Goal: Browse casually: Explore the website without a specific task or goal

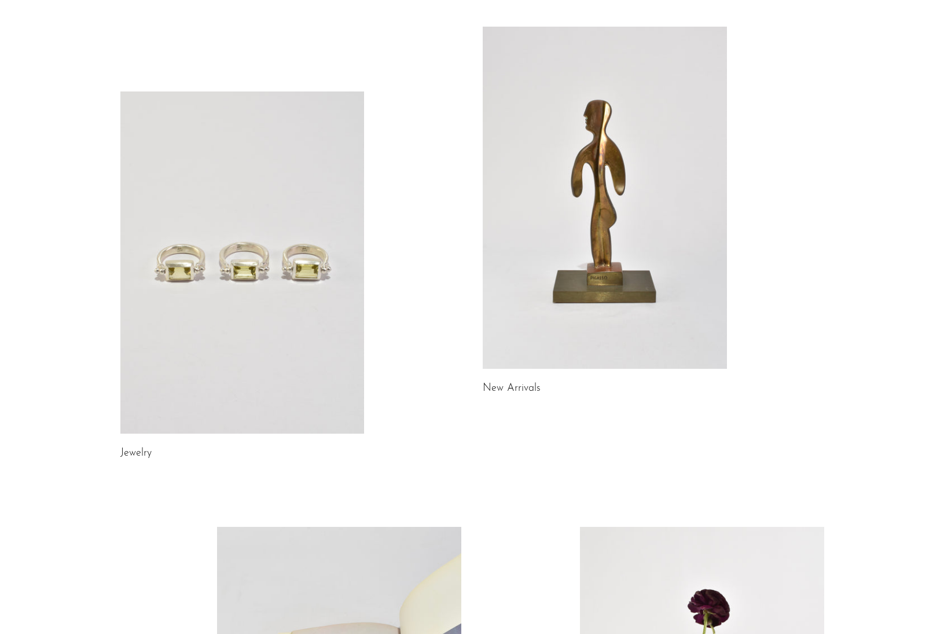
scroll to position [60, 0]
click at [626, 214] on link at bounding box center [605, 196] width 244 height 342
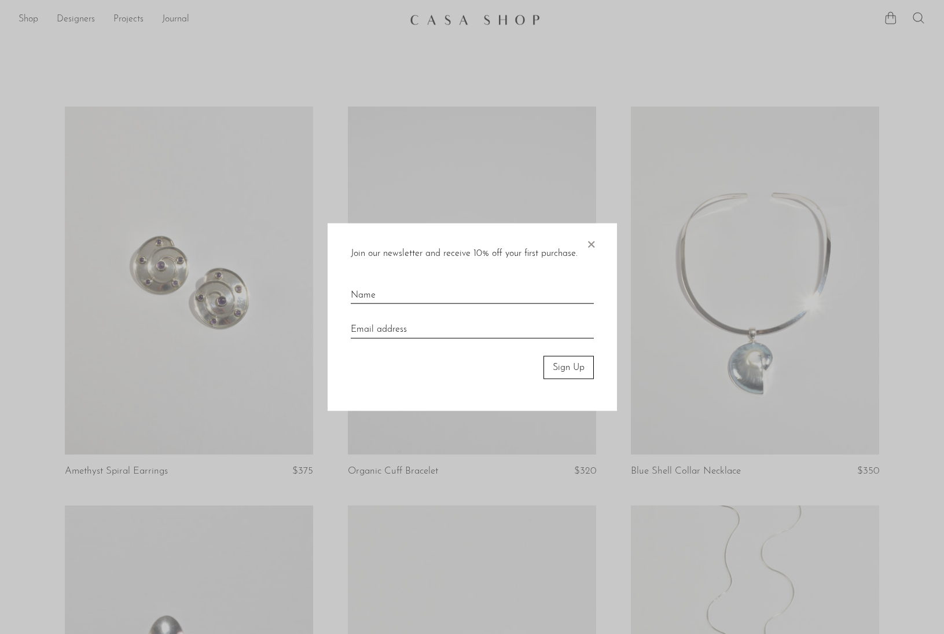
click at [592, 245] on span "×" at bounding box center [591, 241] width 12 height 37
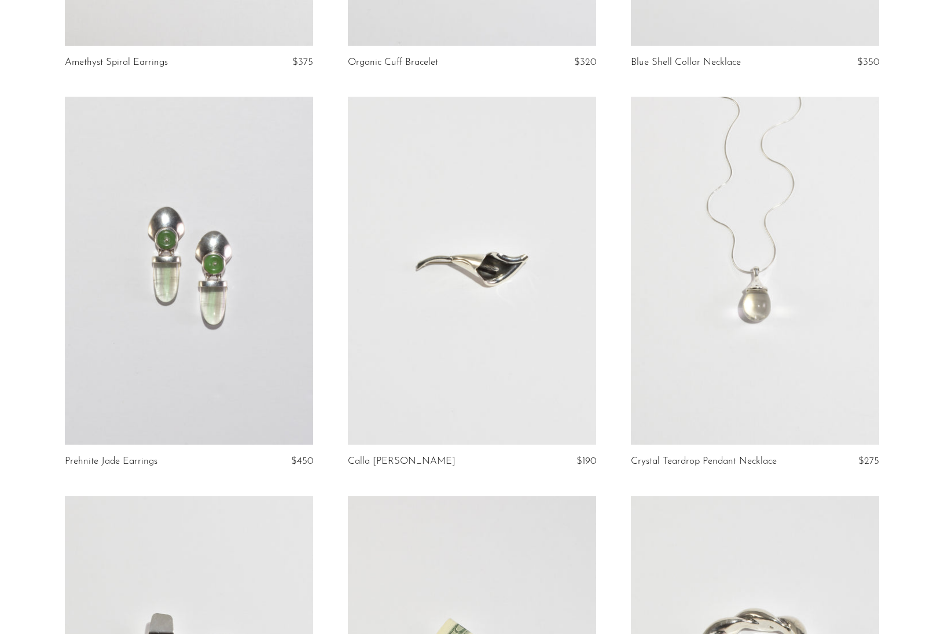
scroll to position [410, 0]
click at [737, 230] on link at bounding box center [755, 270] width 248 height 348
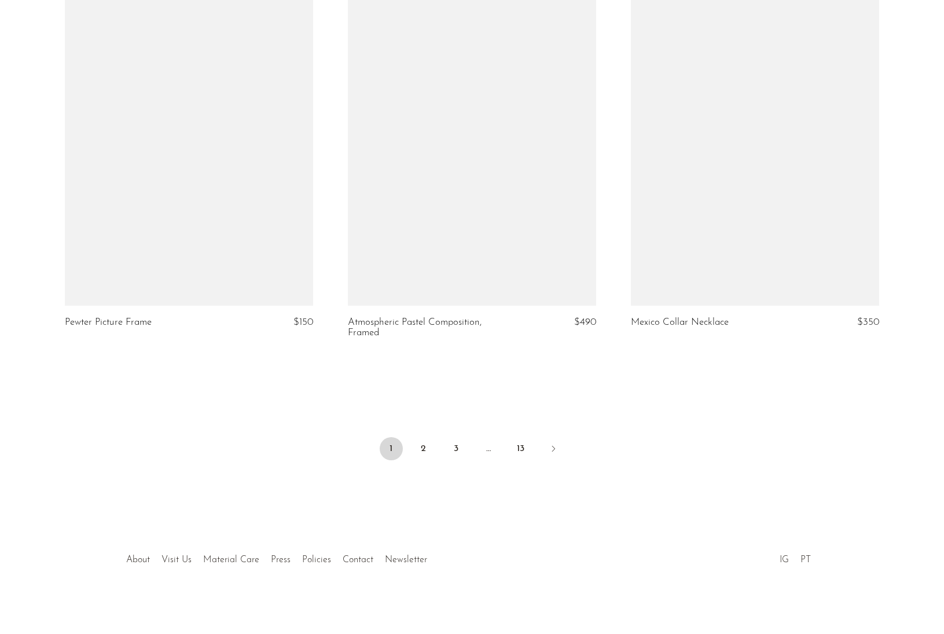
scroll to position [4537, 0]
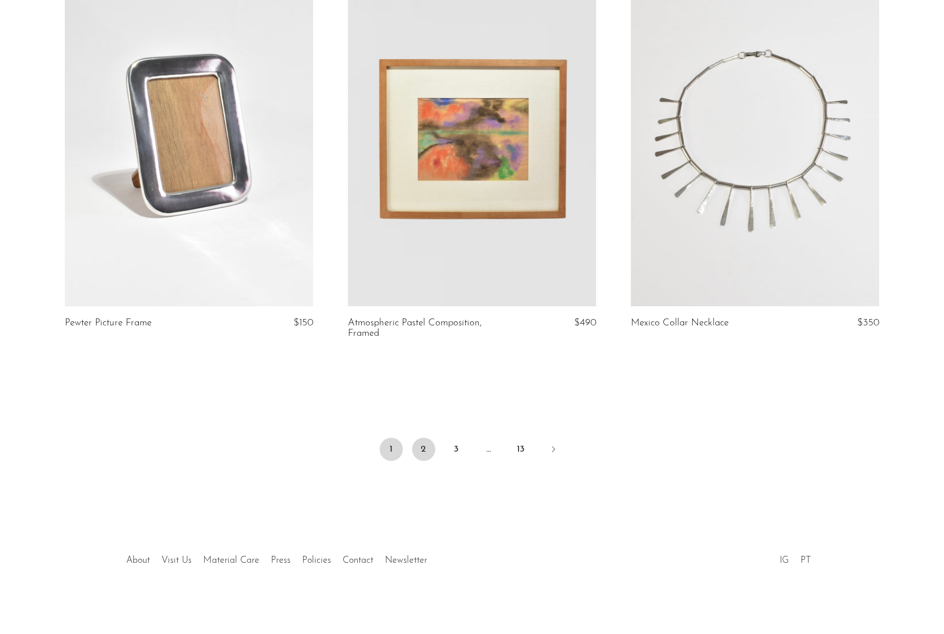
click at [427, 446] on link "2" at bounding box center [423, 449] width 23 height 23
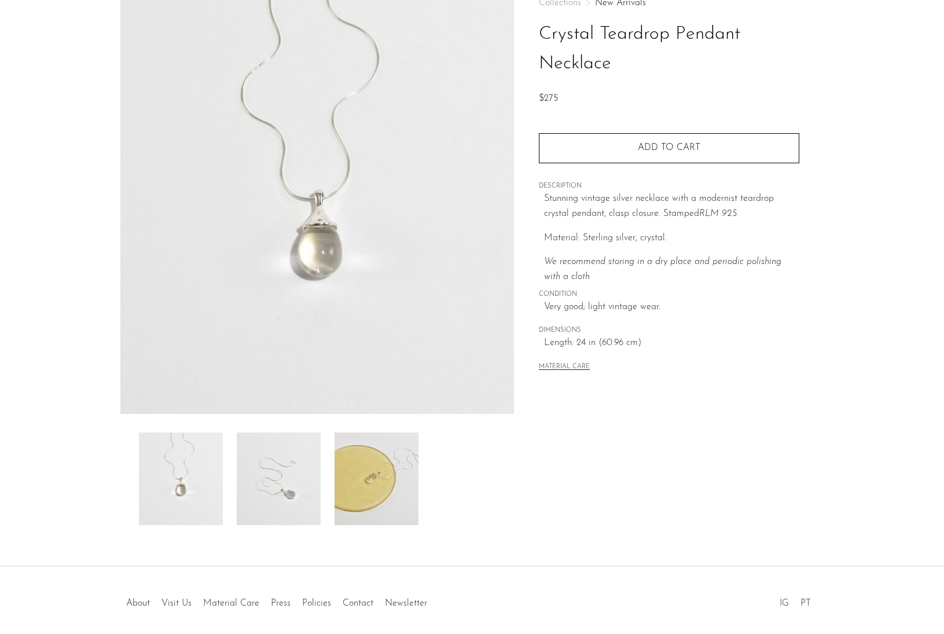
scroll to position [86, 0]
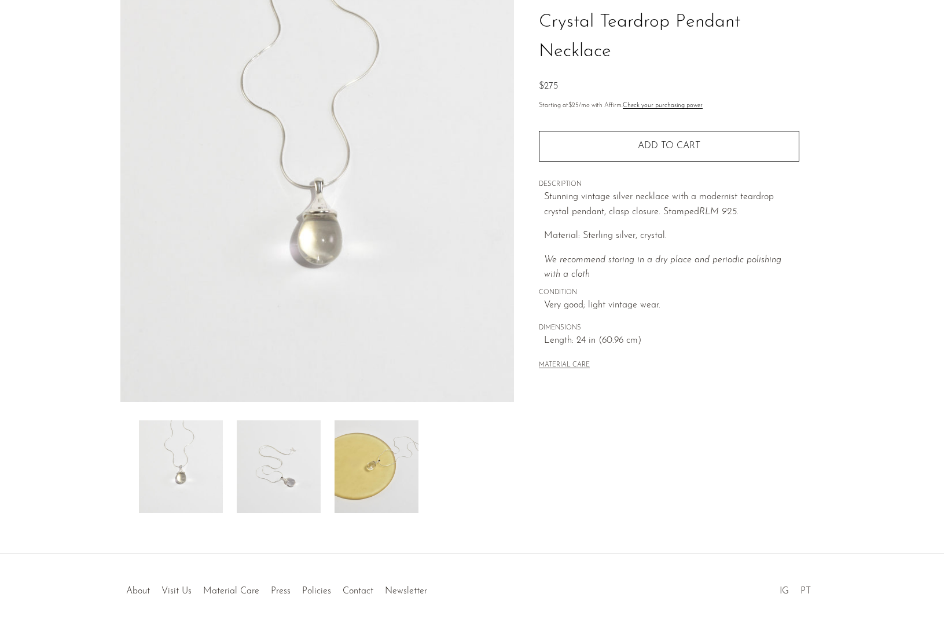
click at [362, 480] on img at bounding box center [377, 466] width 84 height 93
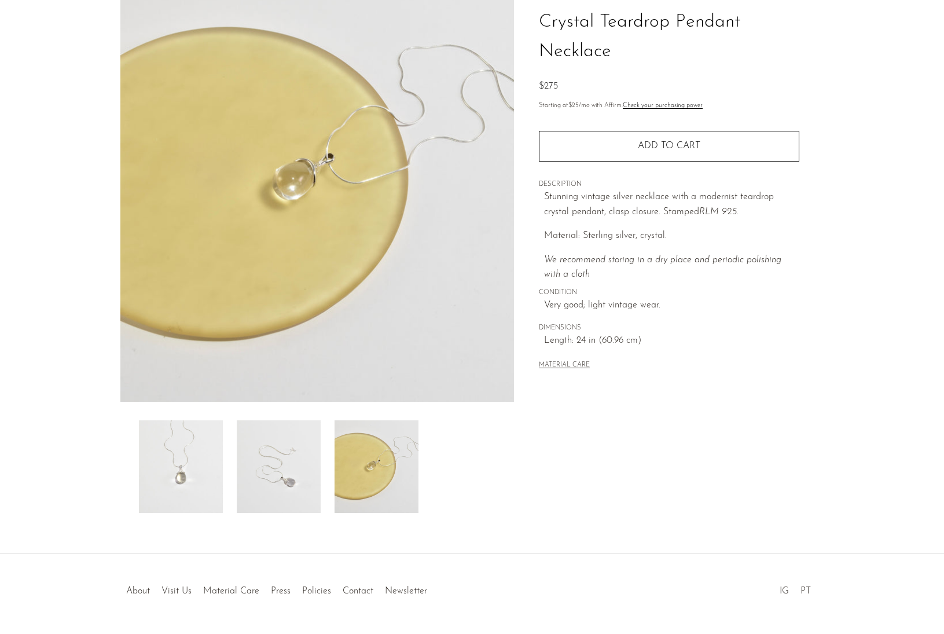
click at [289, 445] on img at bounding box center [279, 466] width 84 height 93
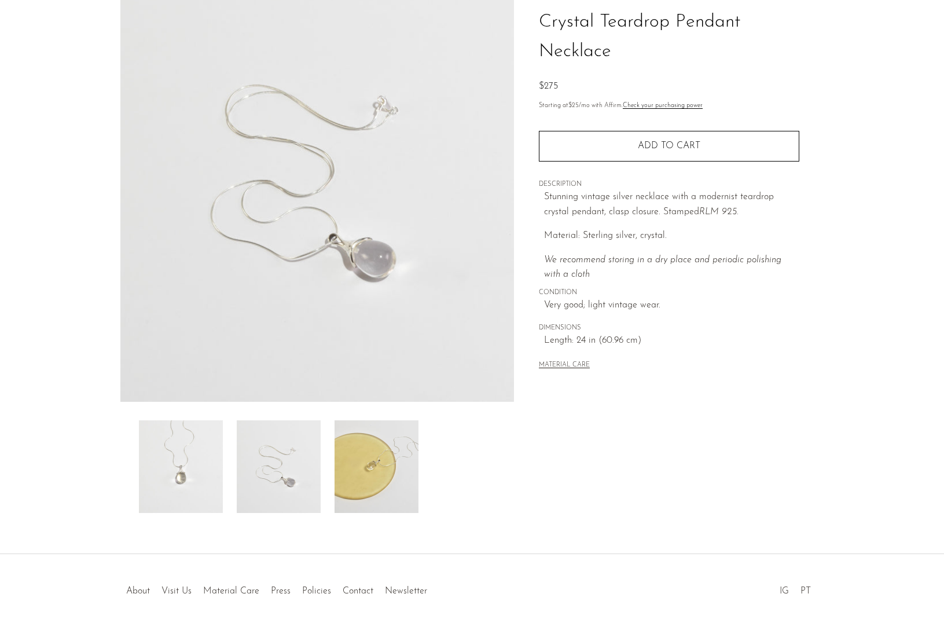
click at [205, 434] on img at bounding box center [181, 466] width 84 height 93
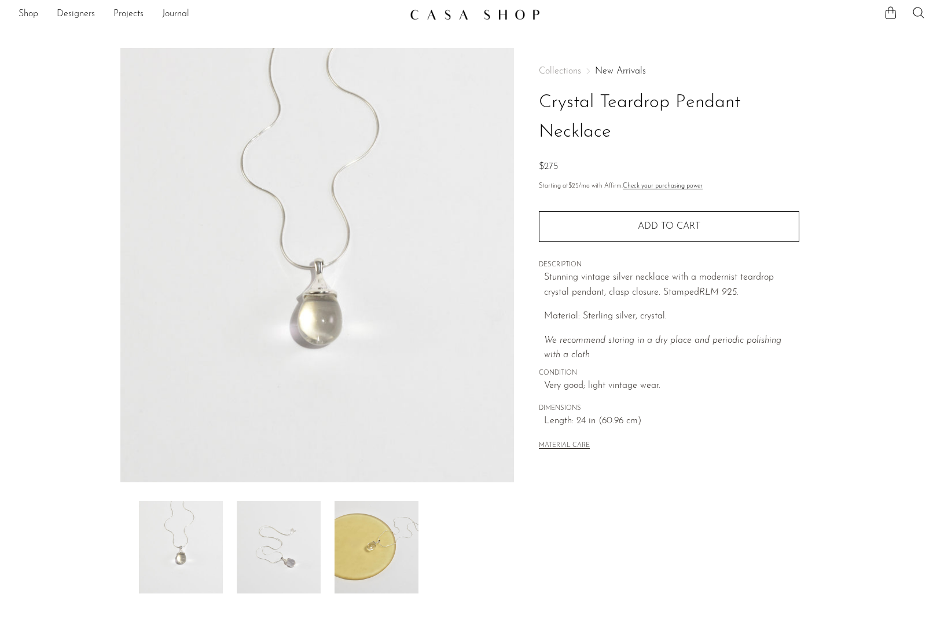
scroll to position [7, 0]
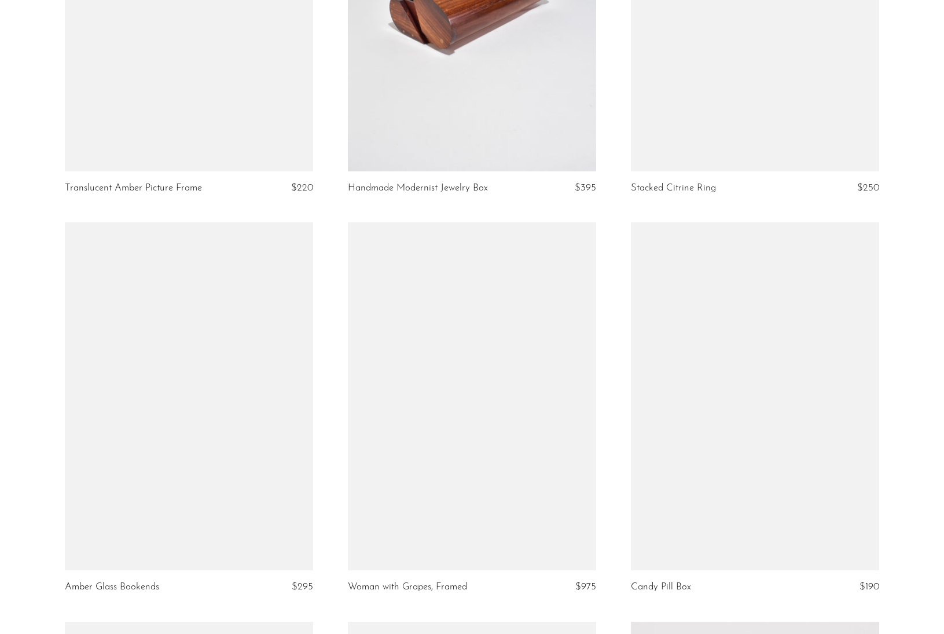
scroll to position [3484, 0]
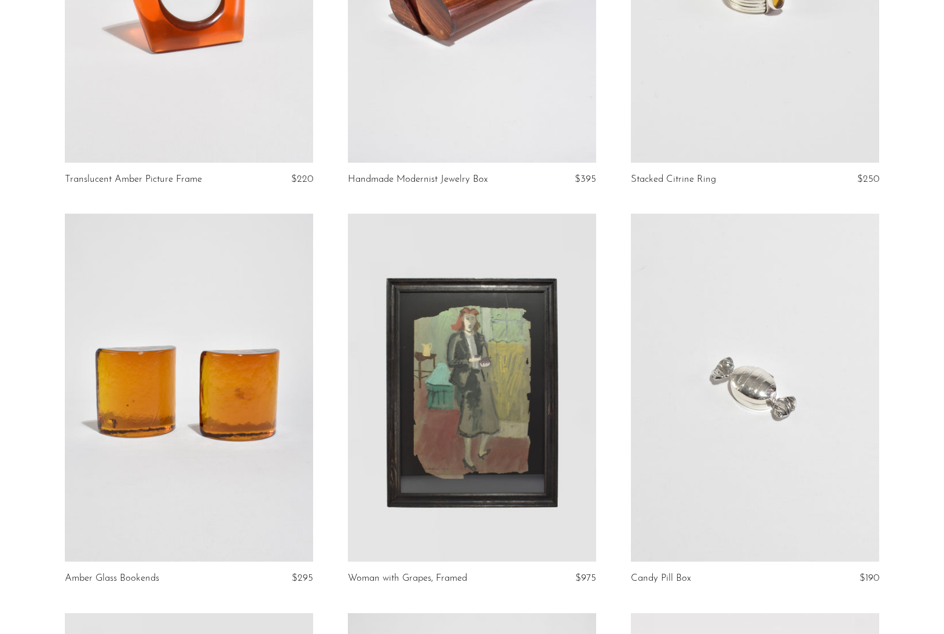
click at [215, 397] on link at bounding box center [189, 388] width 248 height 348
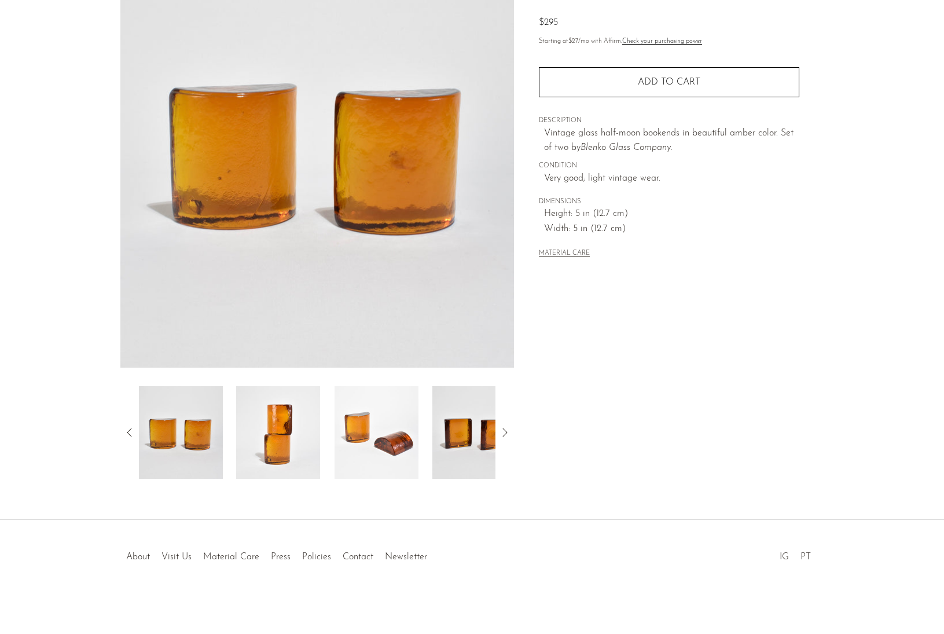
scroll to position [120, 0]
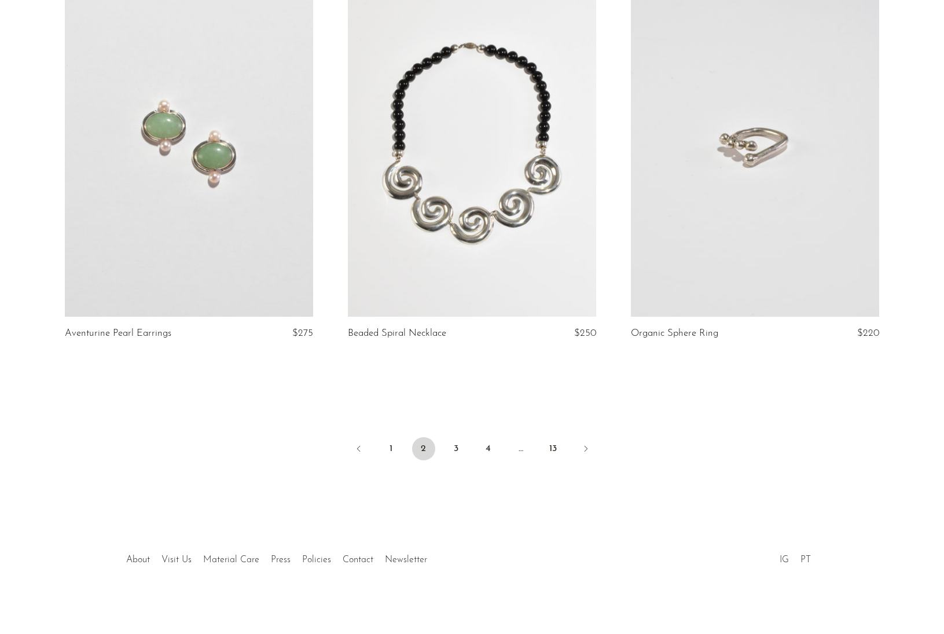
scroll to position [4526, 0]
click at [461, 445] on link "3" at bounding box center [456, 449] width 23 height 23
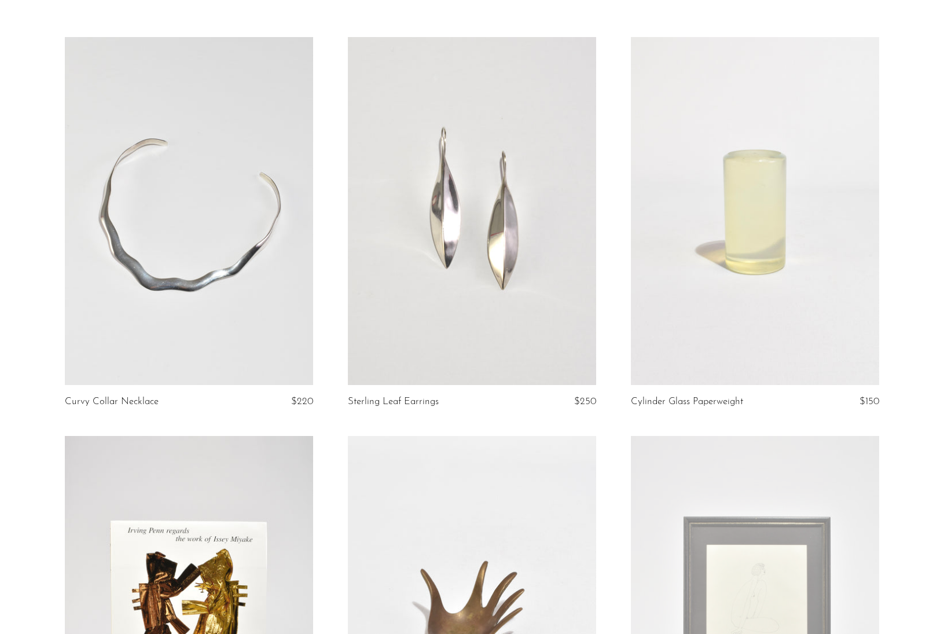
scroll to position [73, 0]
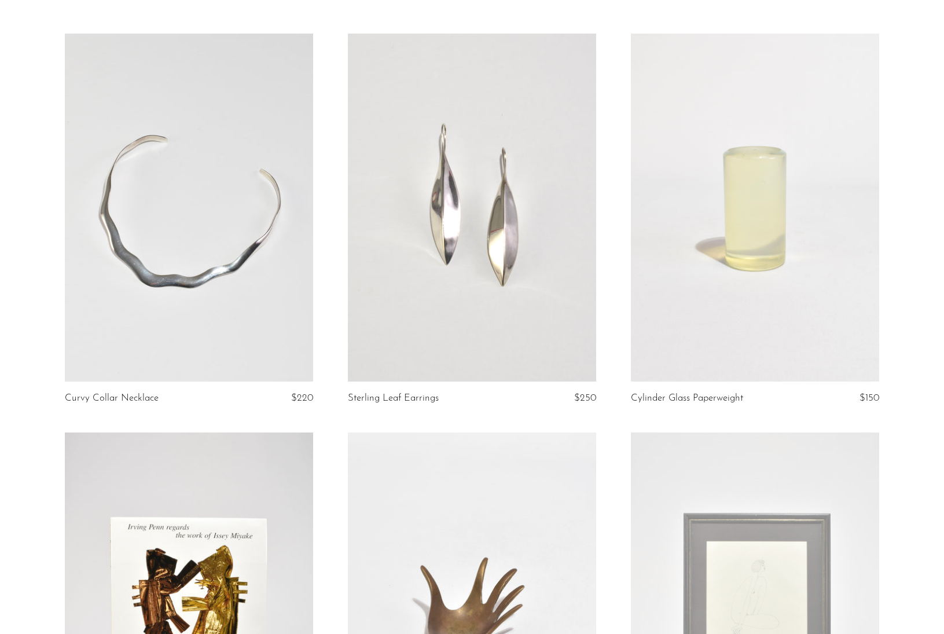
click at [162, 219] on link at bounding box center [189, 208] width 248 height 348
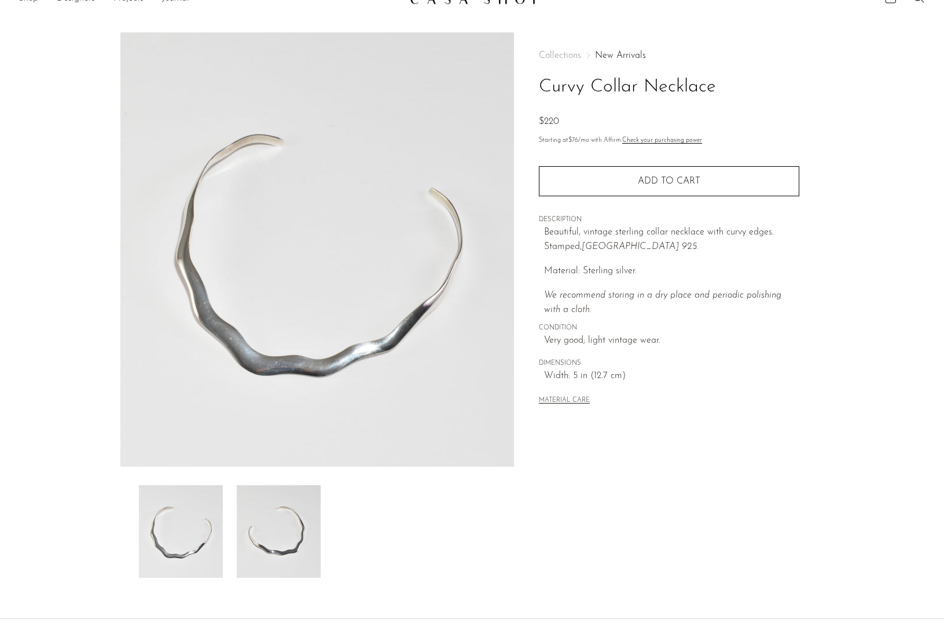
scroll to position [22, 0]
drag, startPoint x: 717, startPoint y: 89, endPoint x: 542, endPoint y: 81, distance: 175.0
click at [542, 81] on h1 "Curvy Collar Necklace" at bounding box center [669, 86] width 260 height 30
copy h1 "Curvy Collar Necklace"
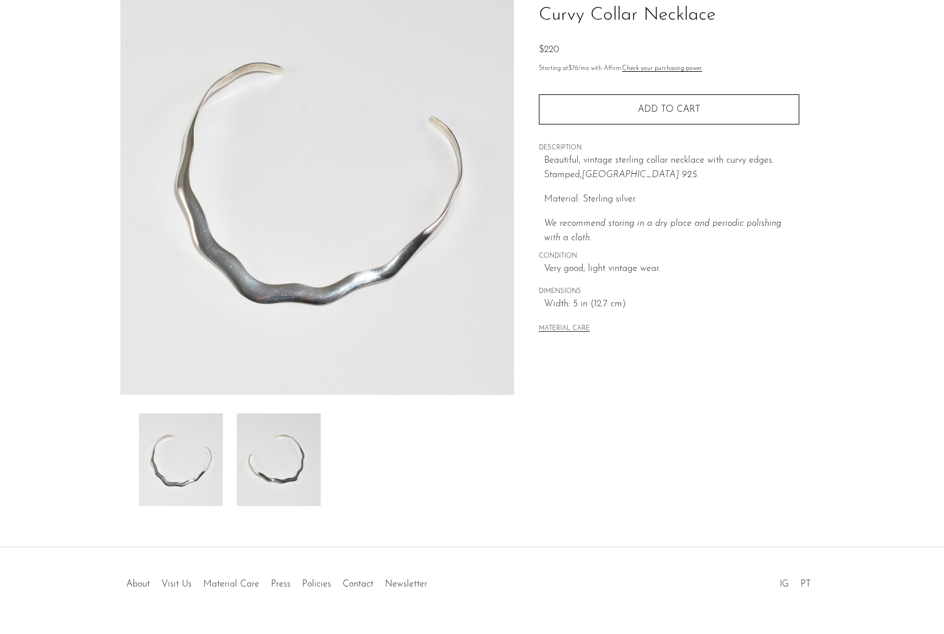
scroll to position [100, 0]
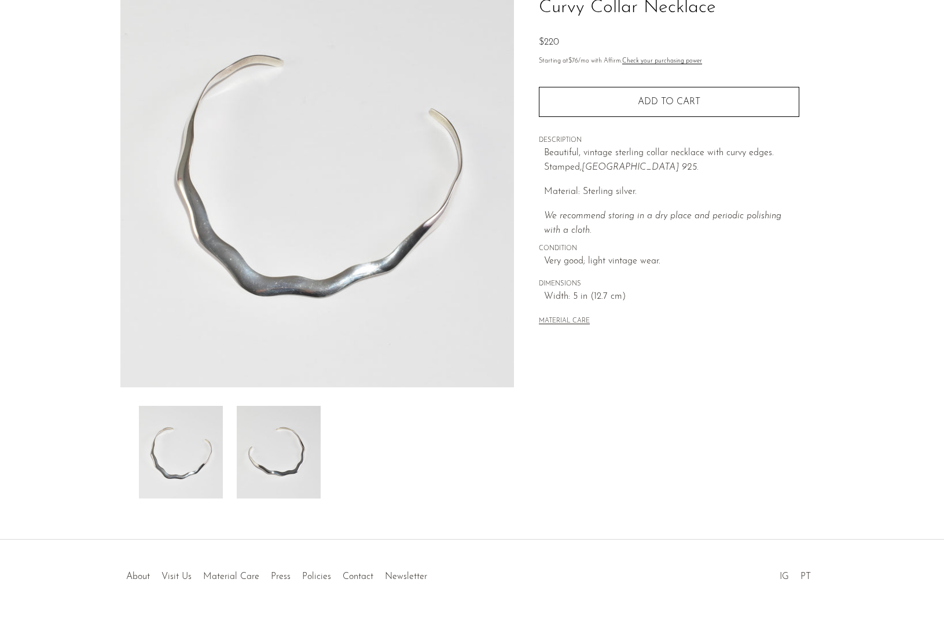
click at [273, 453] on img at bounding box center [279, 452] width 84 height 93
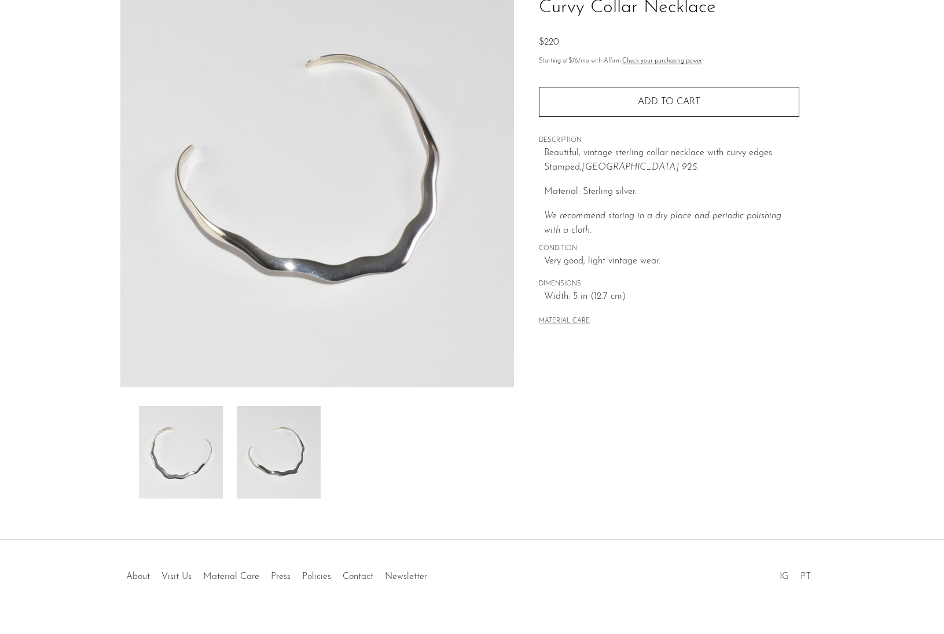
click at [170, 453] on img at bounding box center [181, 452] width 84 height 93
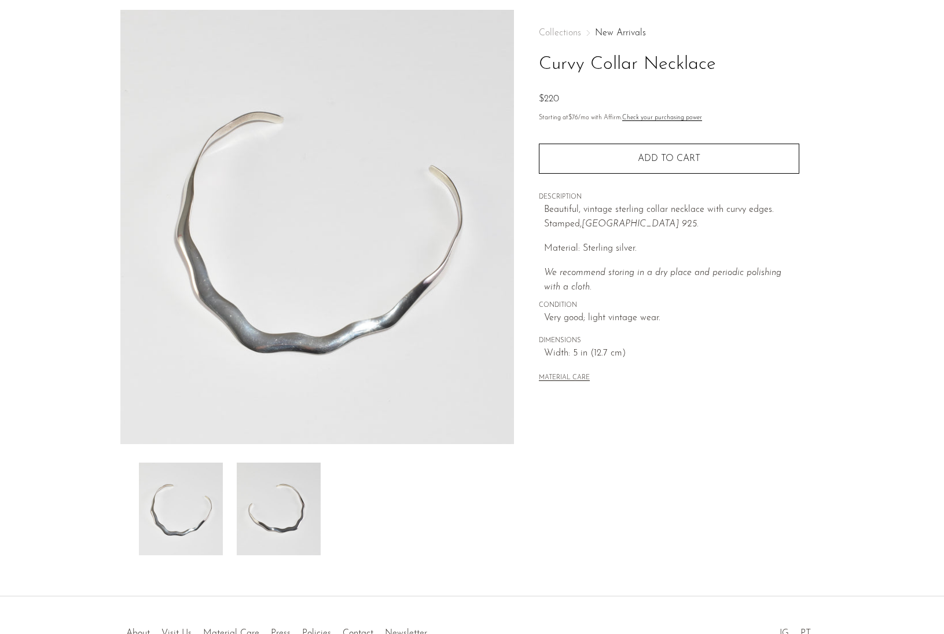
scroll to position [35, 0]
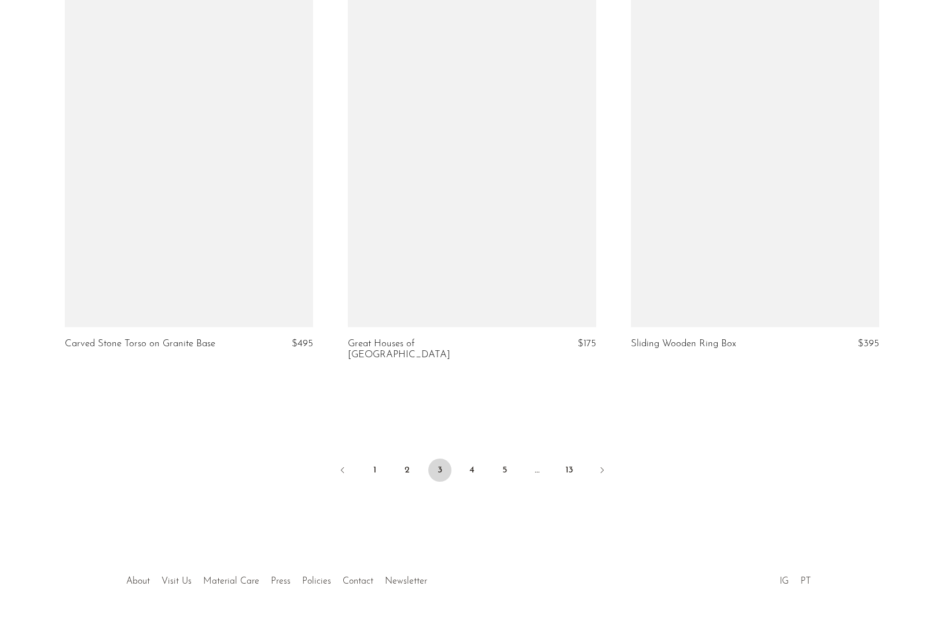
scroll to position [4548, 0]
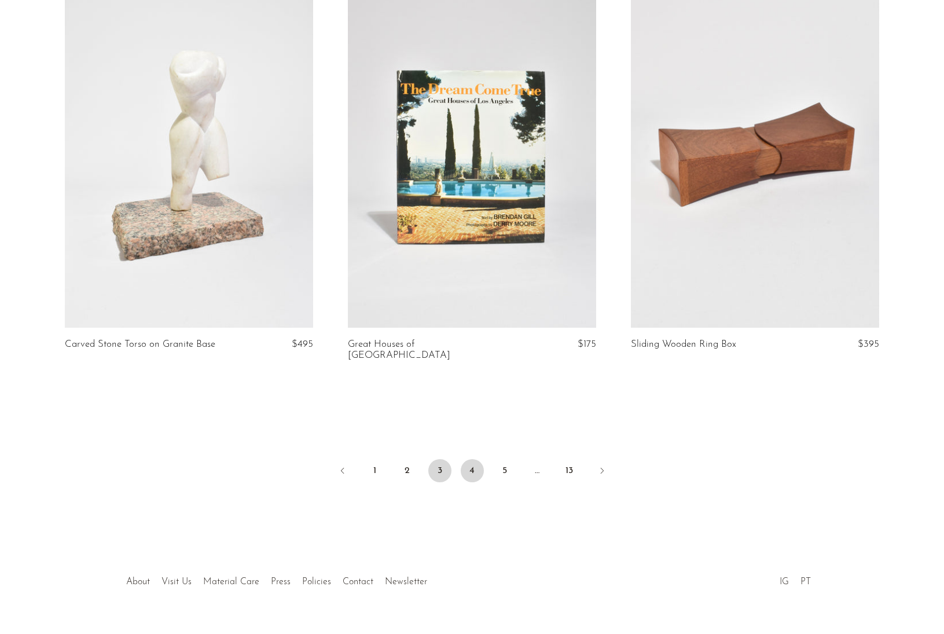
click at [471, 459] on link "4" at bounding box center [472, 470] width 23 height 23
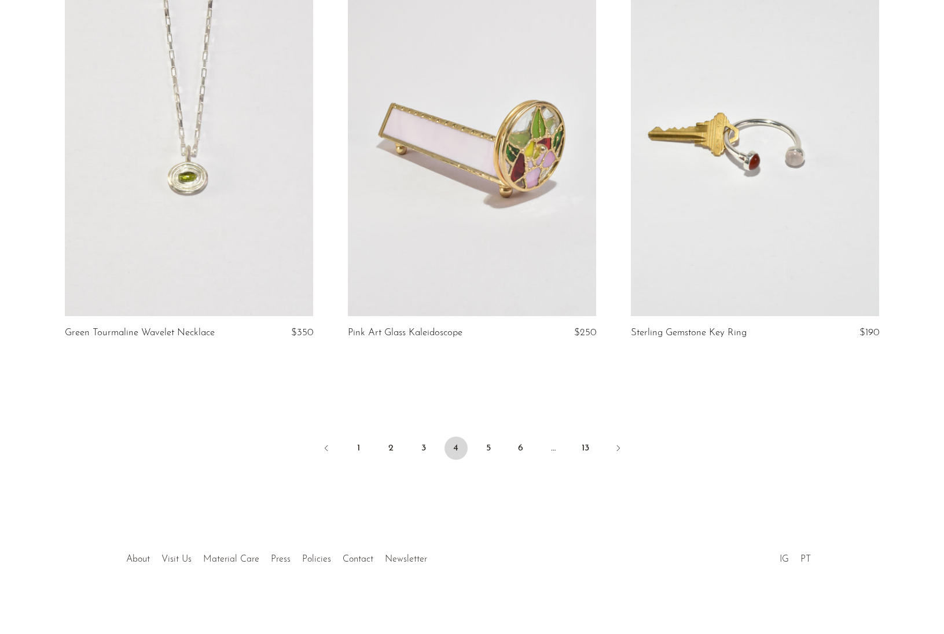
scroll to position [4527, 0]
click at [483, 445] on link "5" at bounding box center [488, 448] width 23 height 23
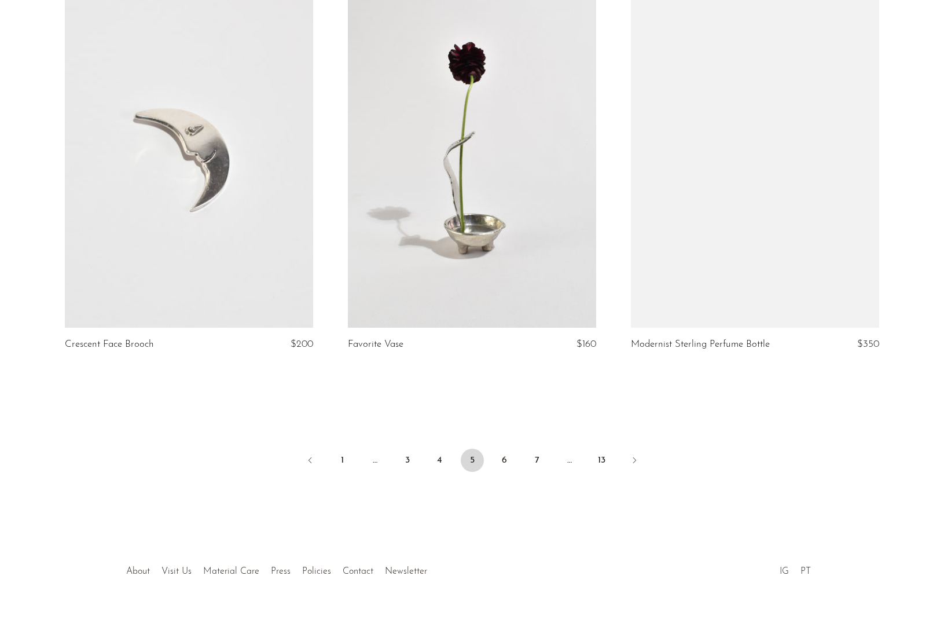
scroll to position [4527, 0]
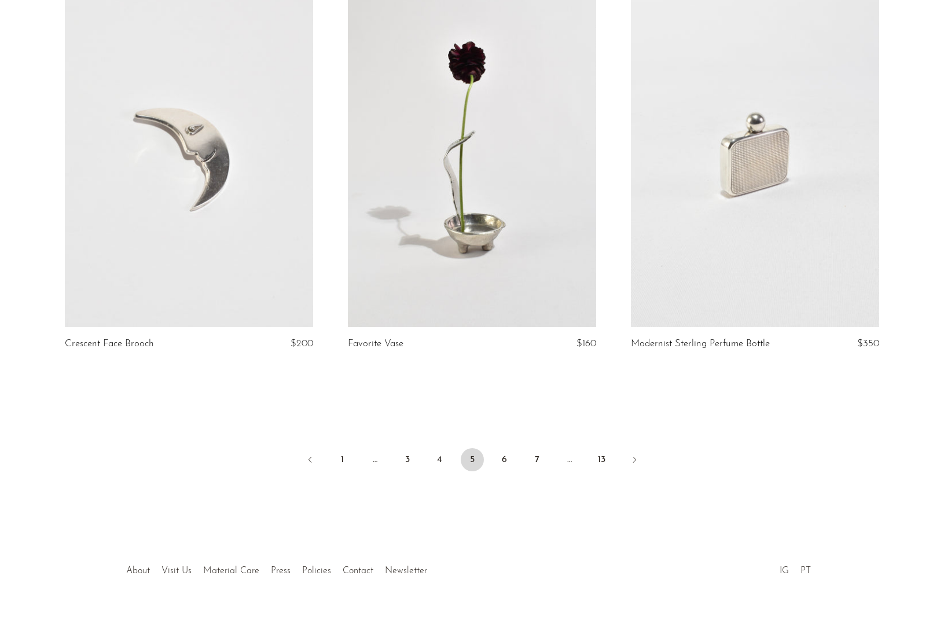
click at [516, 457] on ul "1 … 3 4 5 6 7 … 13" at bounding box center [472, 460] width 741 height 35
click at [508, 454] on link "6" at bounding box center [504, 459] width 23 height 23
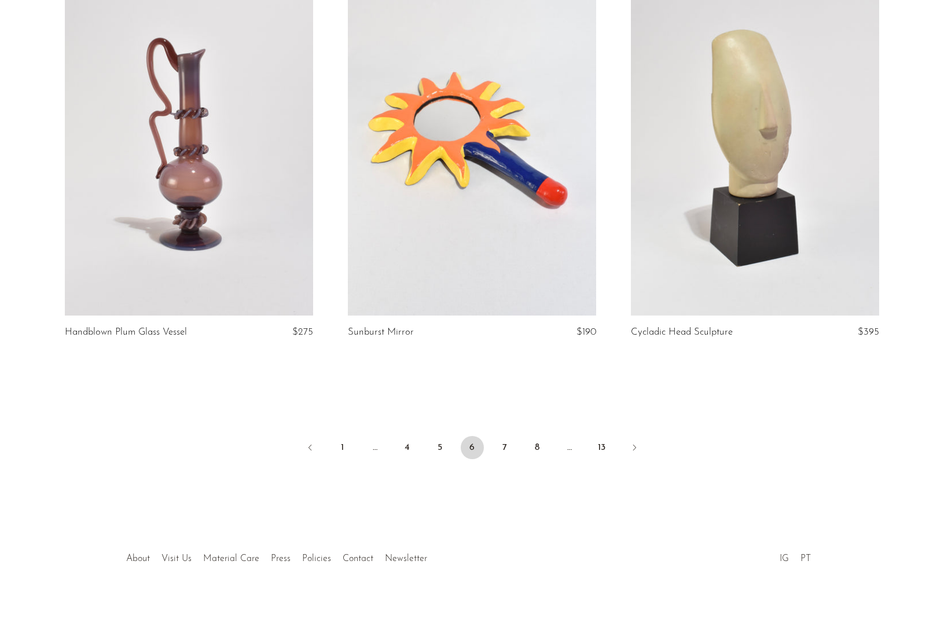
scroll to position [4527, 0]
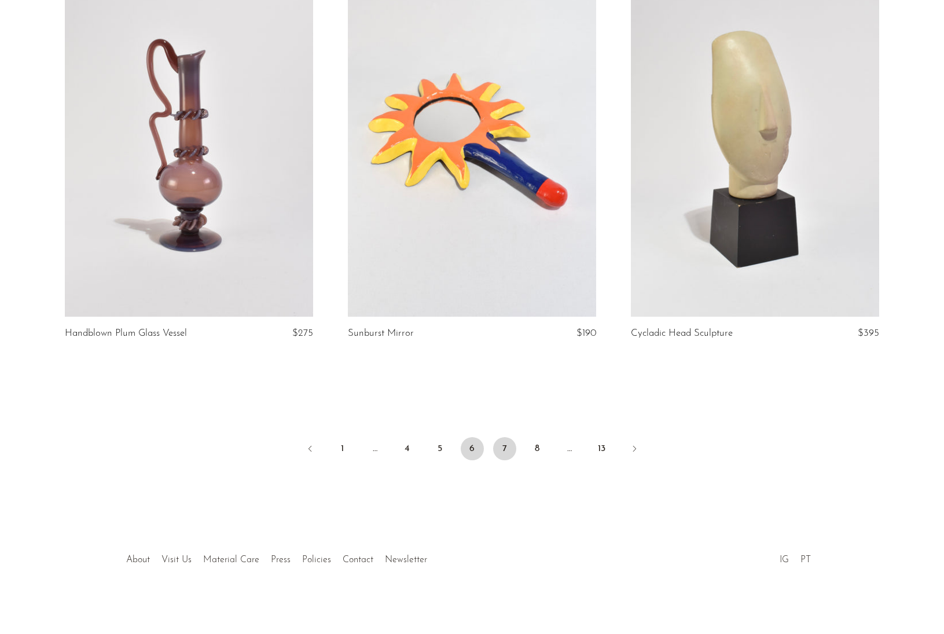
click at [509, 446] on link "7" at bounding box center [504, 448] width 23 height 23
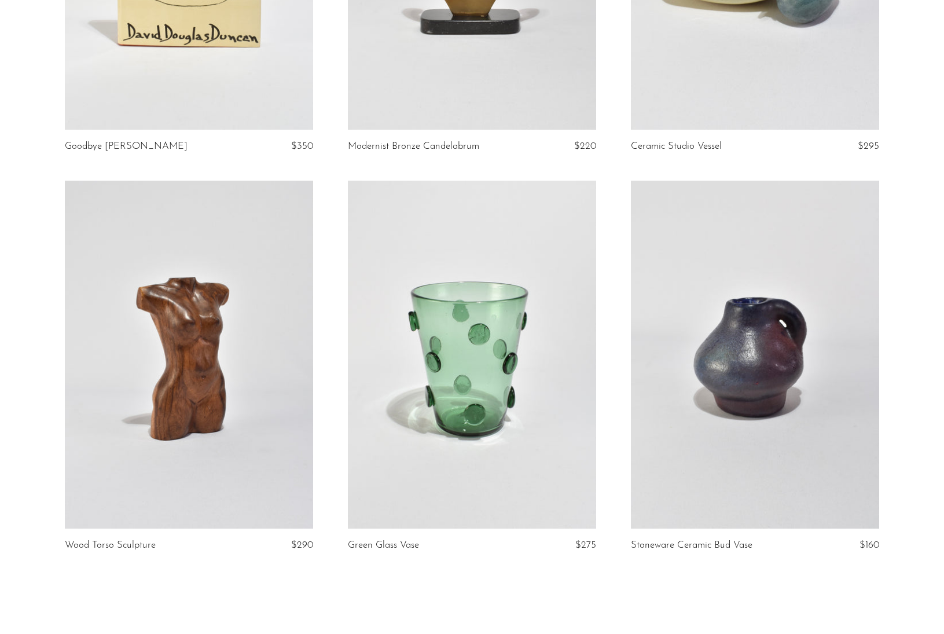
scroll to position [4407, 0]
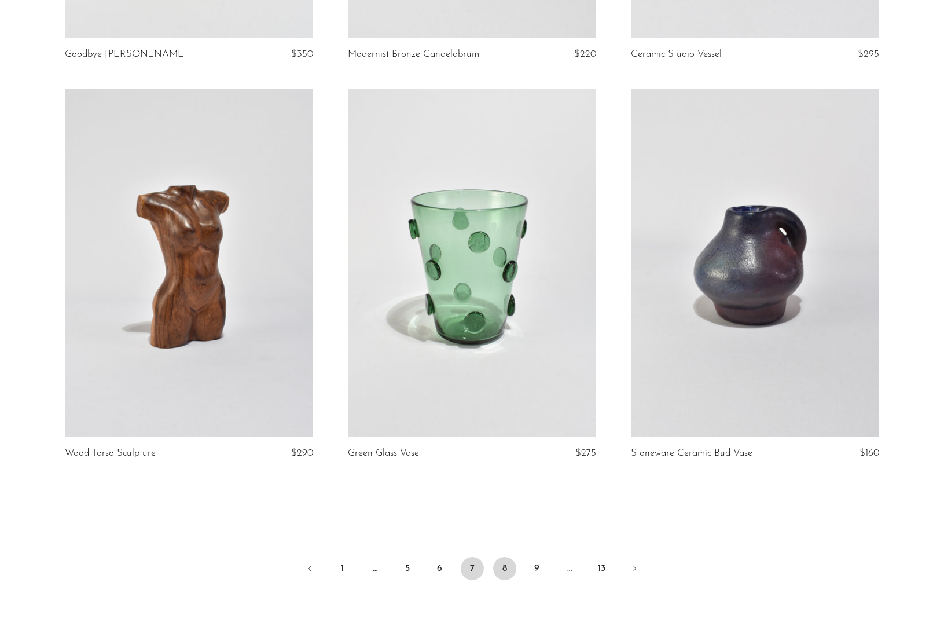
click at [513, 563] on link "8" at bounding box center [504, 568] width 23 height 23
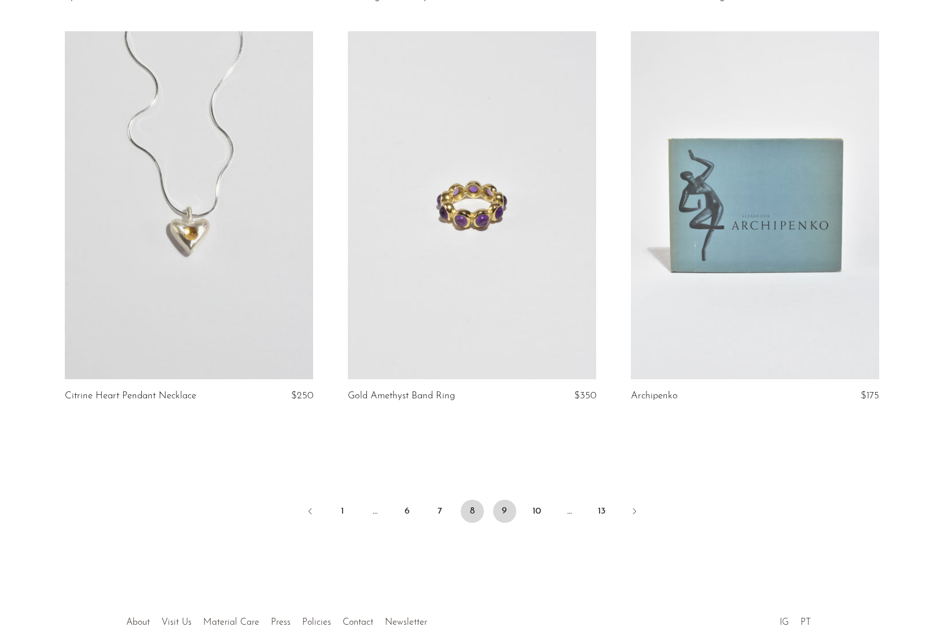
scroll to position [4464, 0]
click at [507, 507] on link "9" at bounding box center [504, 511] width 23 height 23
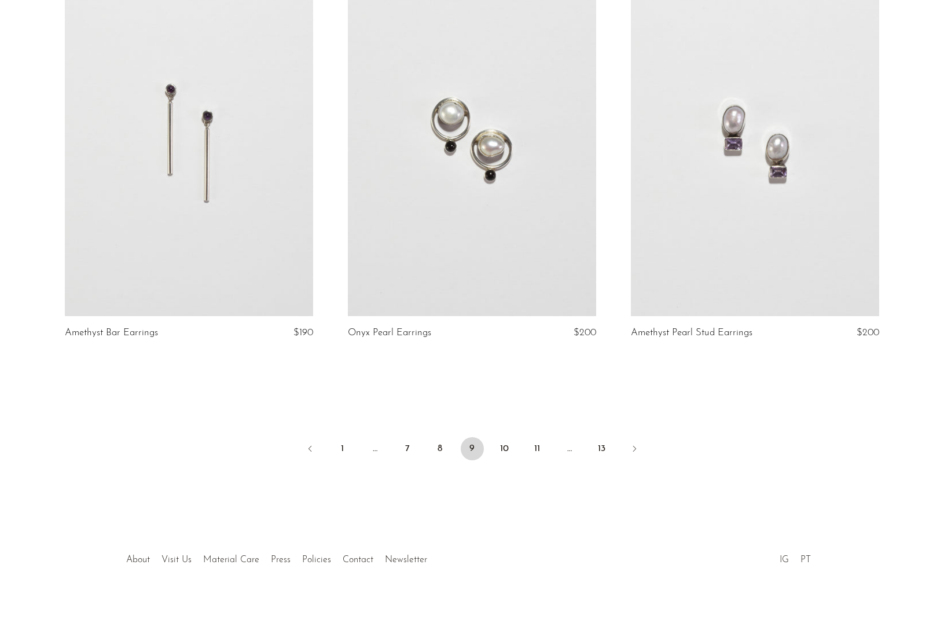
scroll to position [4537, 0]
click at [509, 442] on link "10" at bounding box center [504, 449] width 23 height 23
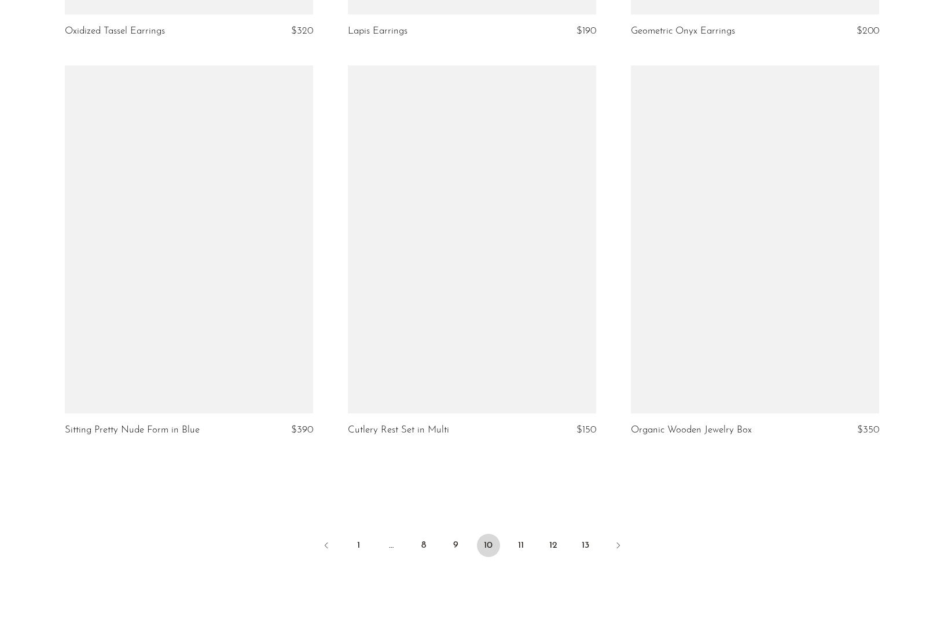
scroll to position [4431, 0]
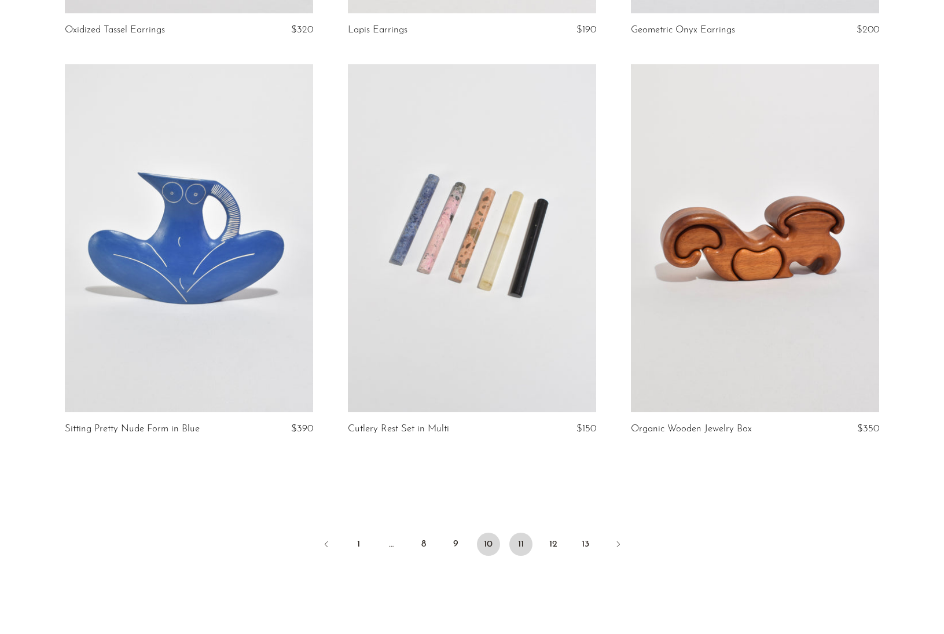
click at [521, 545] on link "11" at bounding box center [520, 543] width 23 height 23
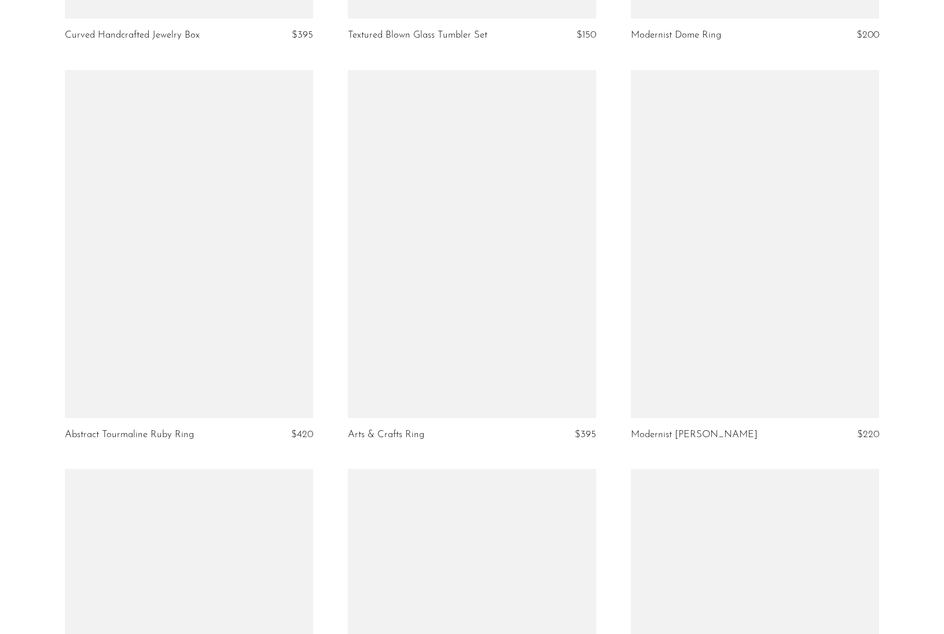
scroll to position [2408, 0]
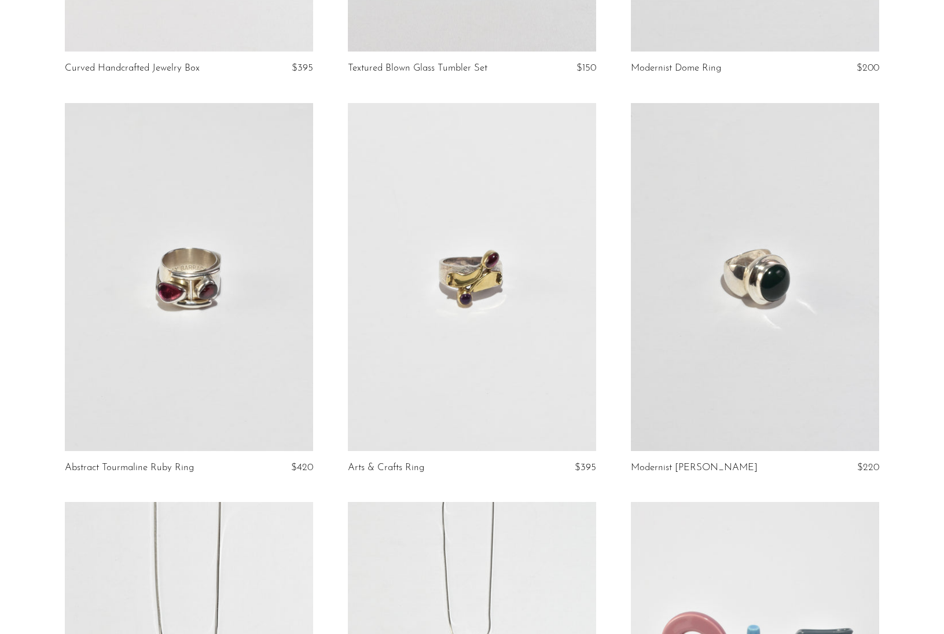
click at [741, 259] on link at bounding box center [755, 277] width 248 height 348
click at [444, 309] on link at bounding box center [472, 277] width 248 height 348
click at [199, 290] on link at bounding box center [189, 277] width 248 height 348
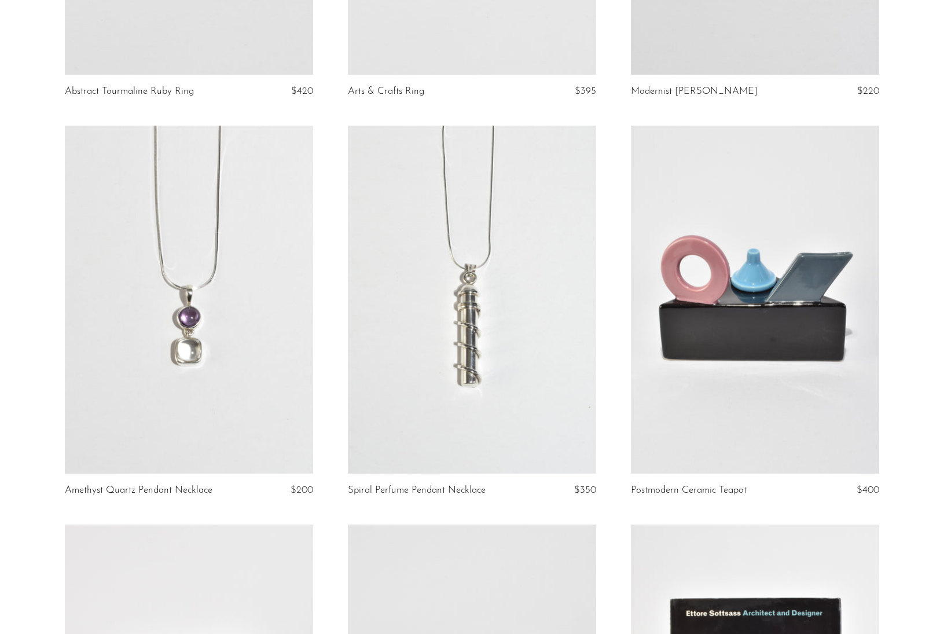
scroll to position [2827, 0]
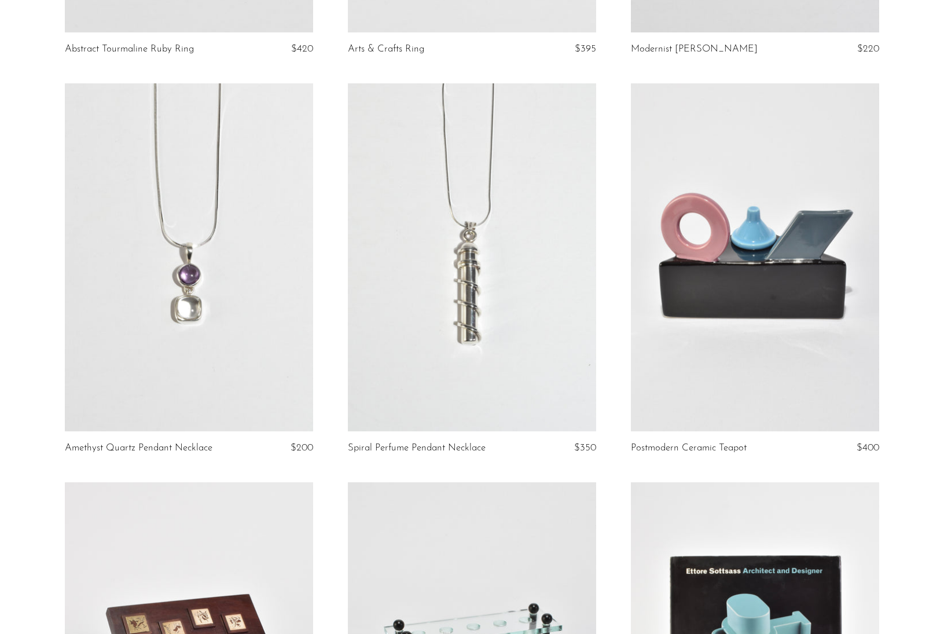
click at [483, 249] on link at bounding box center [472, 257] width 248 height 348
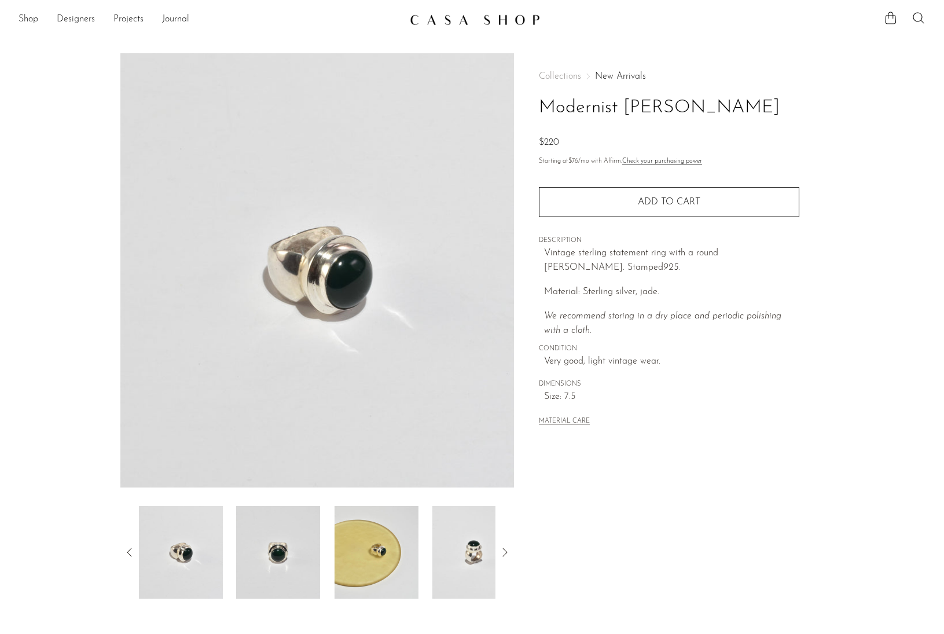
scroll to position [1, 0]
click at [451, 542] on img at bounding box center [474, 551] width 84 height 93
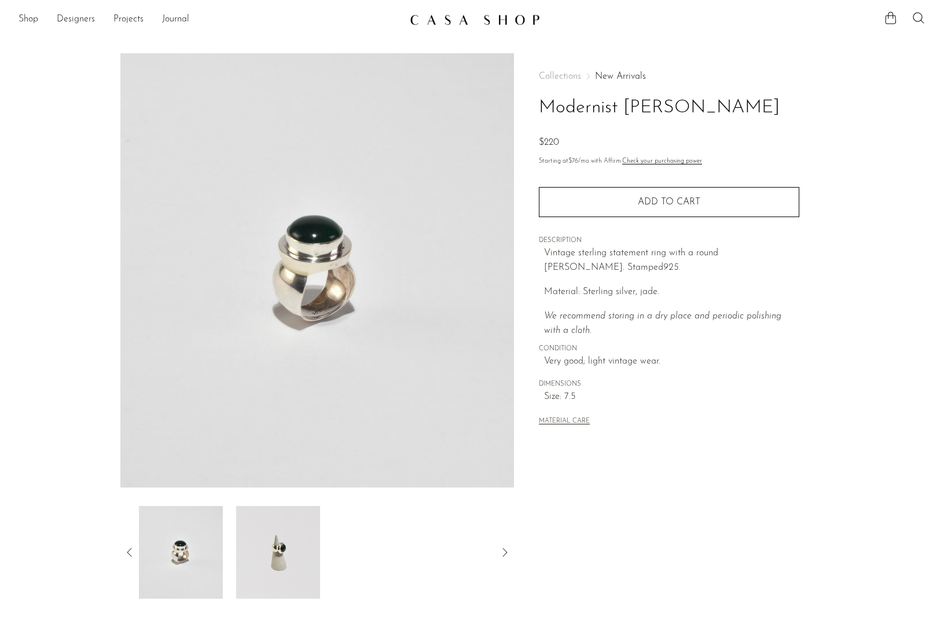
scroll to position [0, 0]
click at [256, 548] on img at bounding box center [278, 552] width 84 height 93
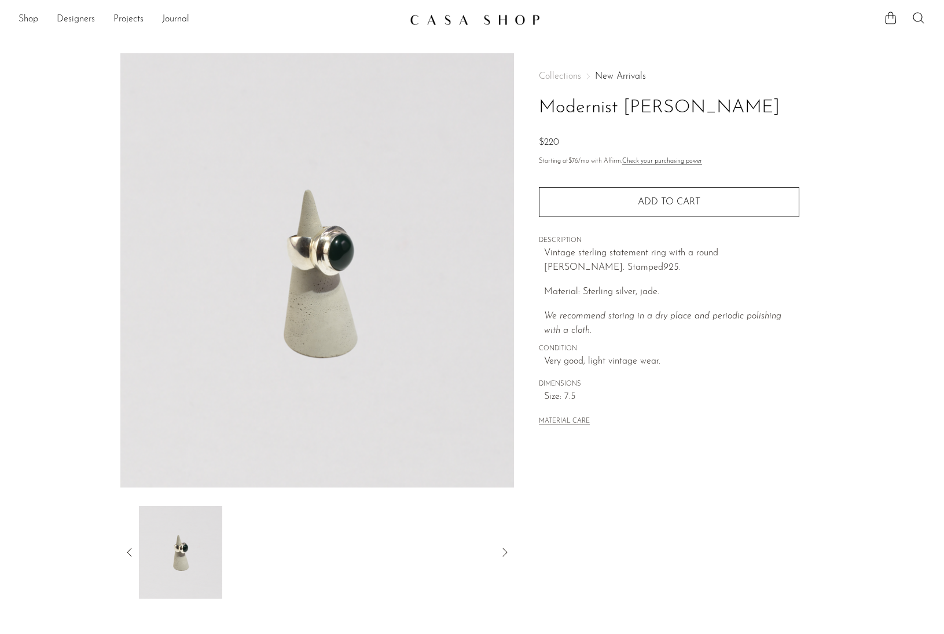
click at [166, 542] on img at bounding box center [180, 552] width 84 height 93
click at [131, 553] on icon at bounding box center [130, 552] width 14 height 14
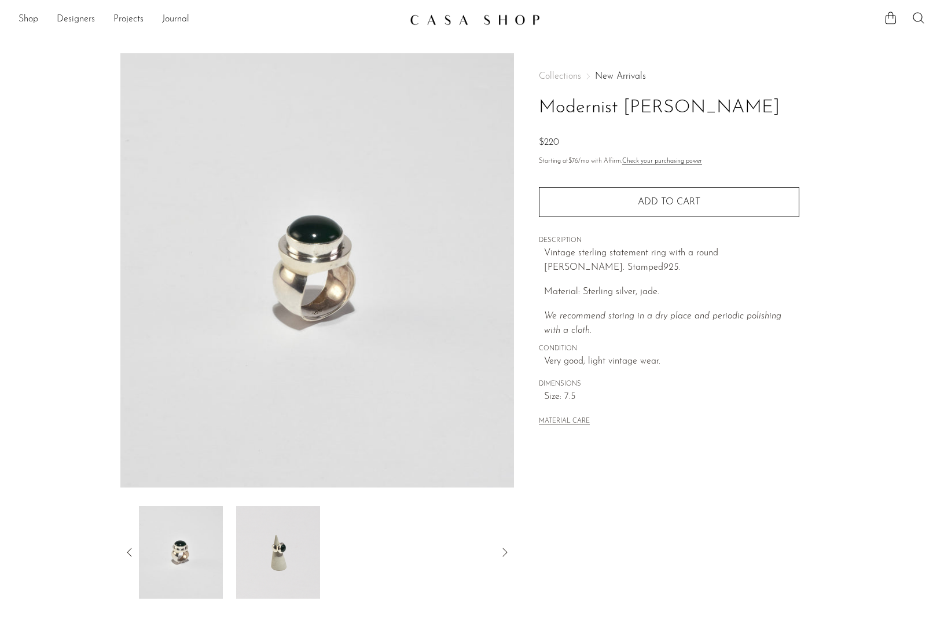
click at [200, 556] on img at bounding box center [180, 552] width 84 height 93
click at [132, 551] on icon at bounding box center [130, 552] width 14 height 14
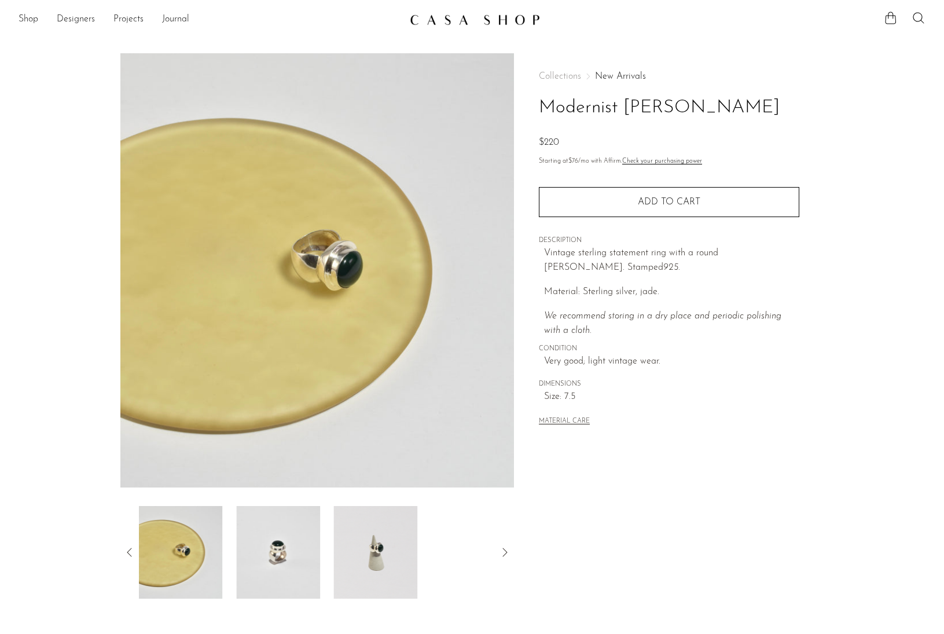
click at [181, 563] on img at bounding box center [180, 552] width 84 height 93
click at [129, 552] on icon at bounding box center [130, 552] width 14 height 14
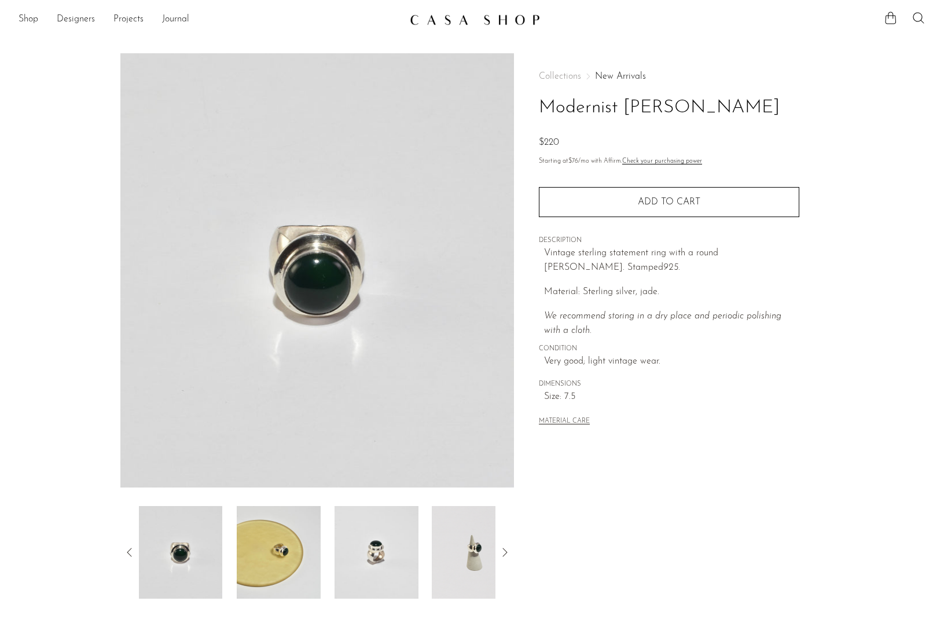
click at [131, 551] on icon at bounding box center [130, 552] width 14 height 14
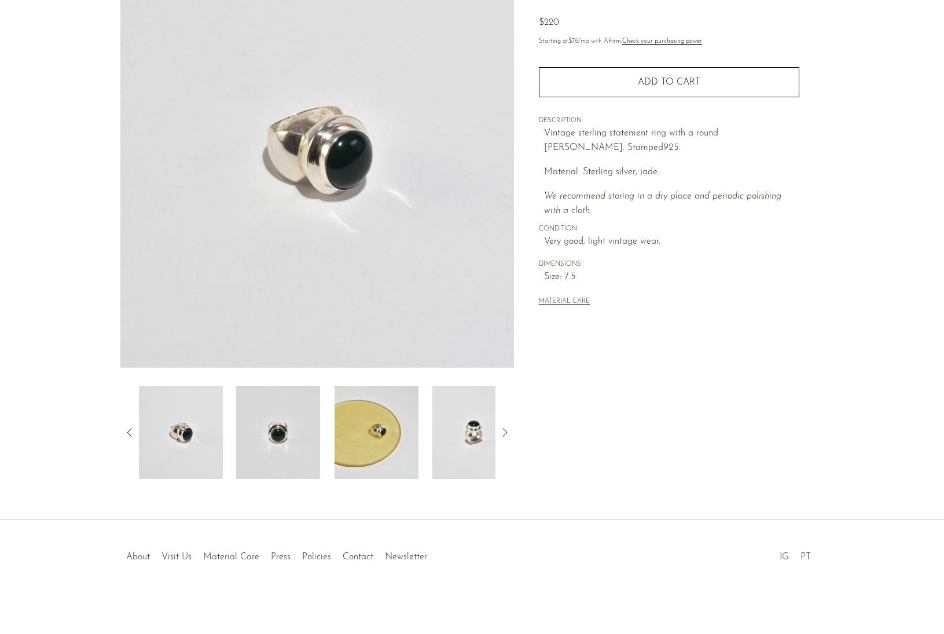
scroll to position [120, 0]
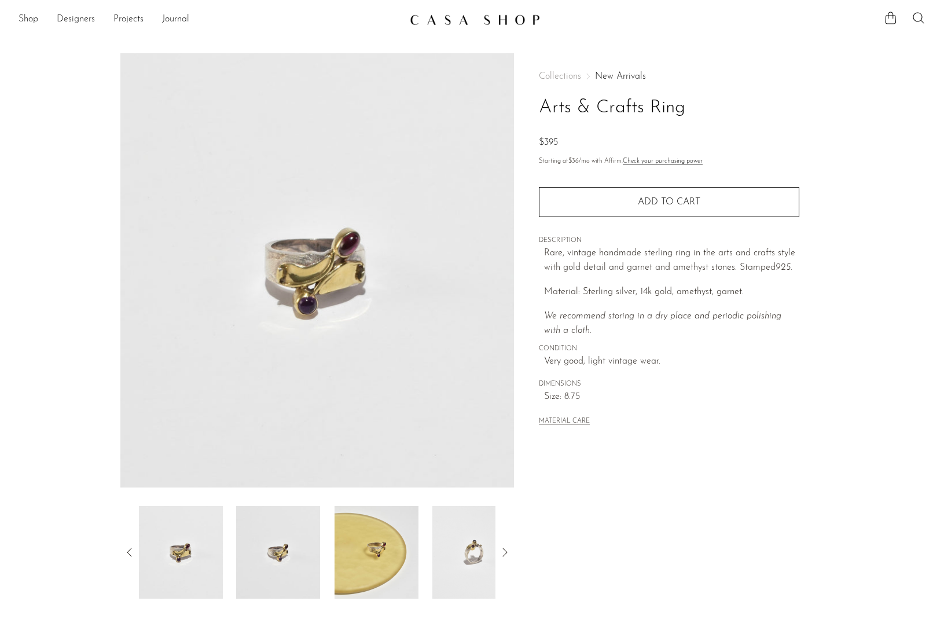
click at [489, 557] on img at bounding box center [474, 552] width 84 height 93
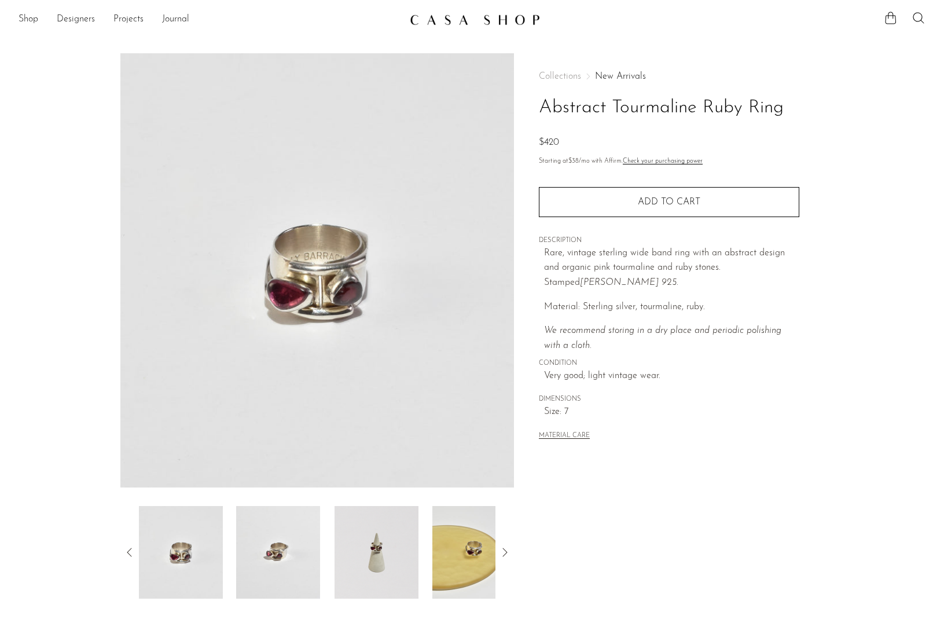
click at [372, 543] on img at bounding box center [377, 552] width 84 height 93
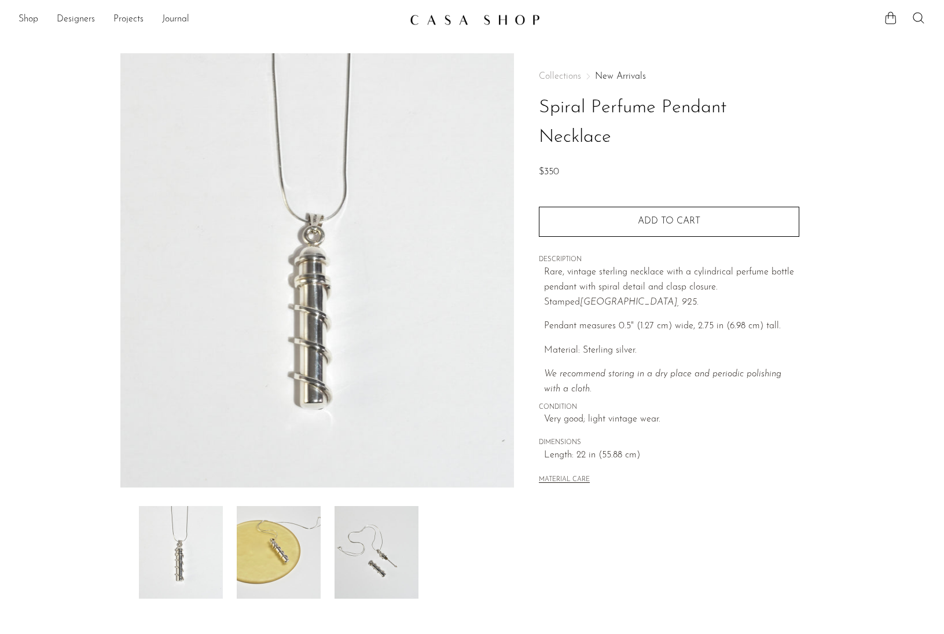
scroll to position [1, 0]
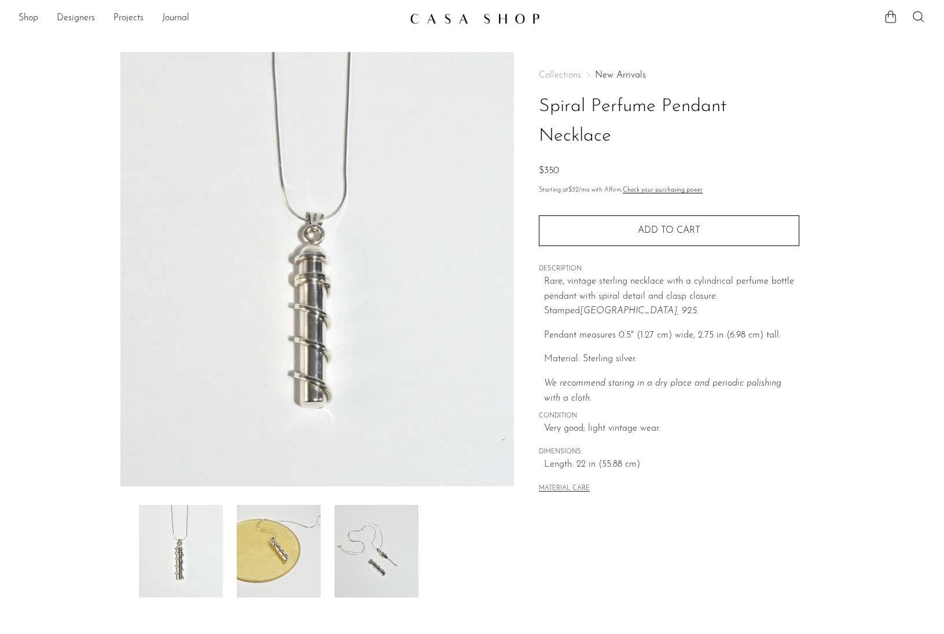
click at [380, 552] on img at bounding box center [377, 551] width 84 height 93
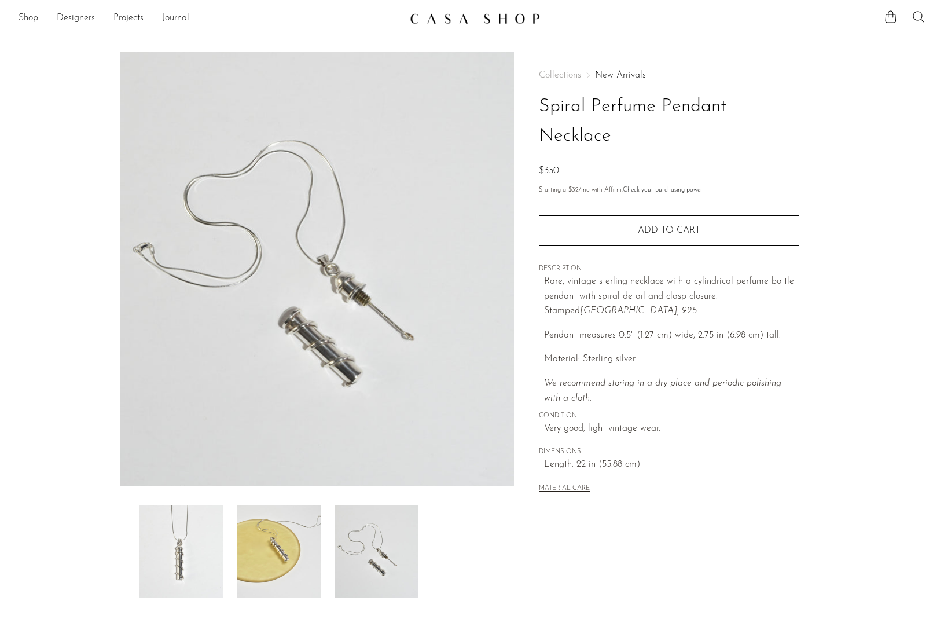
drag, startPoint x: 291, startPoint y: 535, endPoint x: 284, endPoint y: 539, distance: 8.0
click at [292, 534] on img at bounding box center [279, 551] width 84 height 93
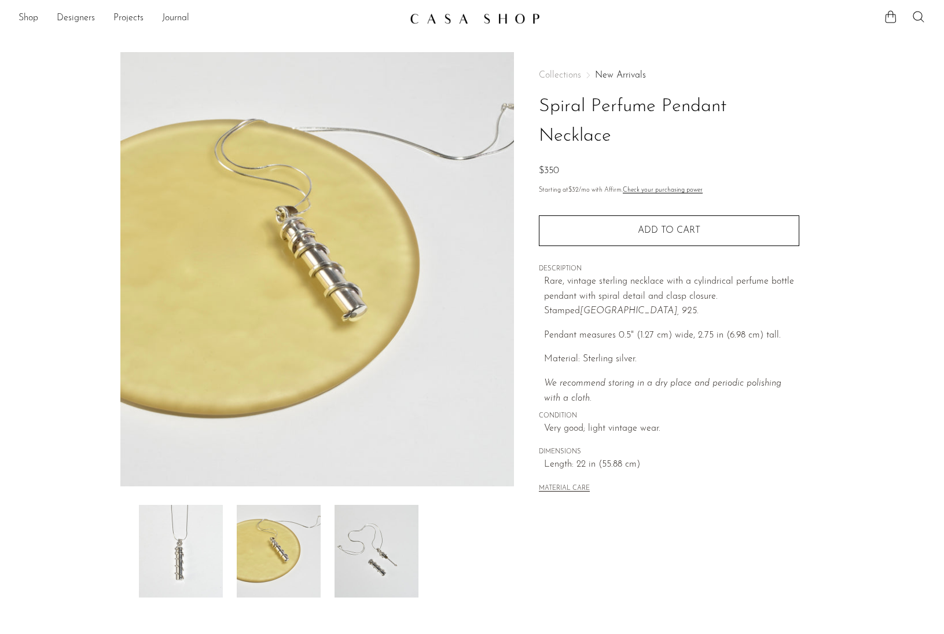
click at [194, 542] on img at bounding box center [181, 551] width 84 height 93
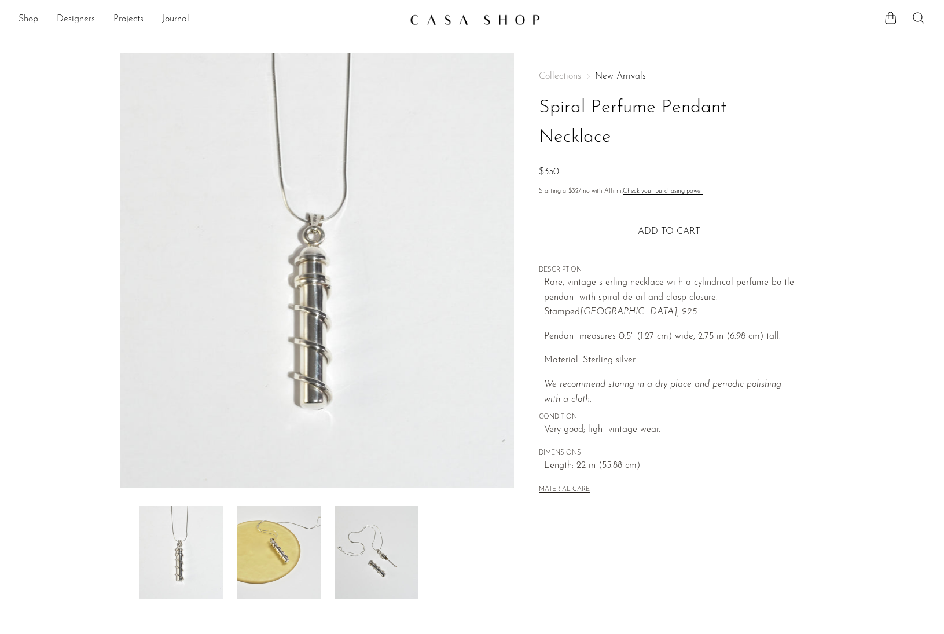
scroll to position [0, 0]
drag, startPoint x: 612, startPoint y: 137, endPoint x: 596, endPoint y: 103, distance: 37.5
click at [594, 103] on h1 "Spiral Perfume Pendant Necklace" at bounding box center [669, 122] width 260 height 59
